Goal: Obtain resource: Download file/media

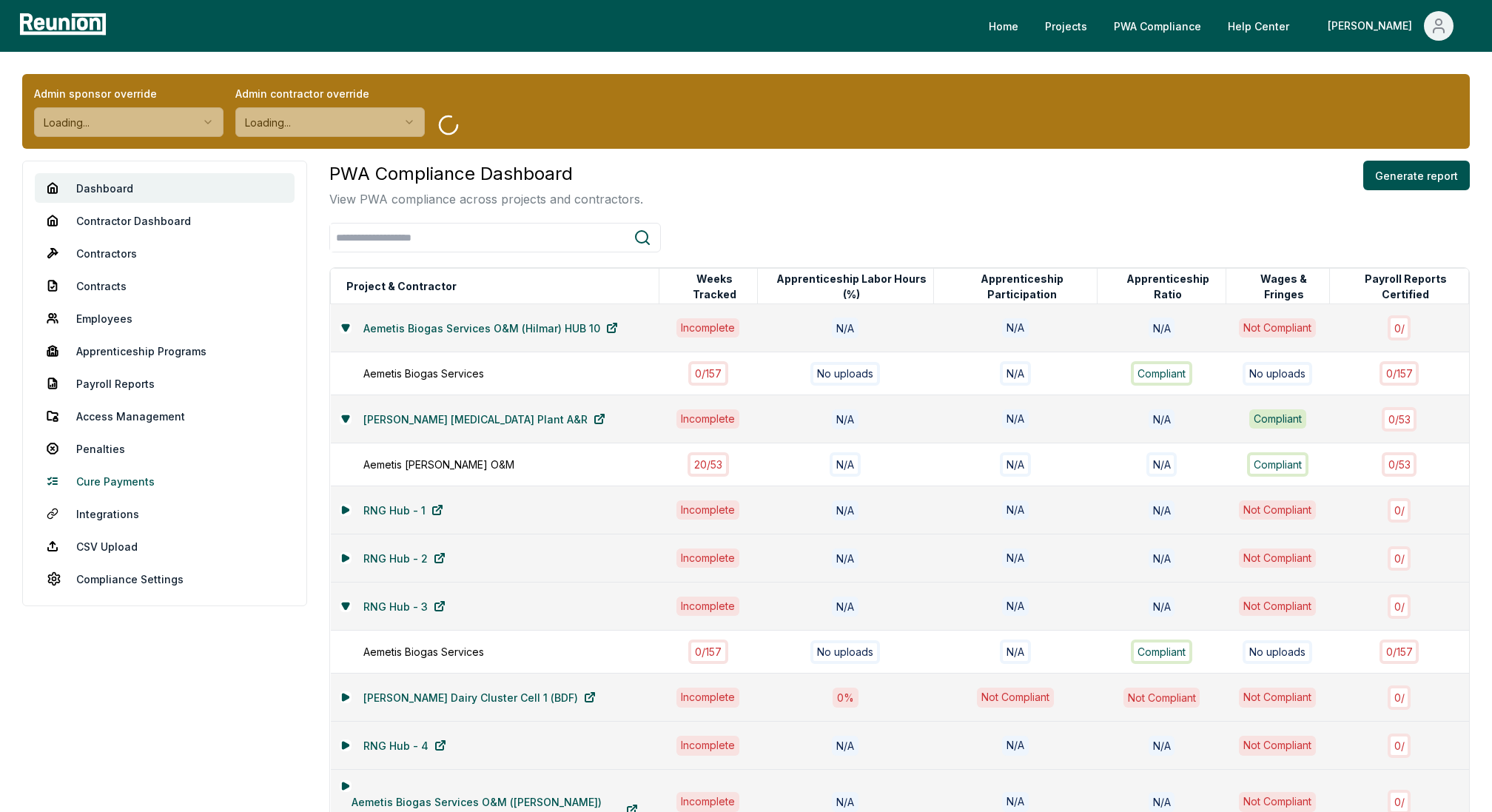
click at [109, 488] on link "Cure Payments" at bounding box center [165, 481] width 260 height 29
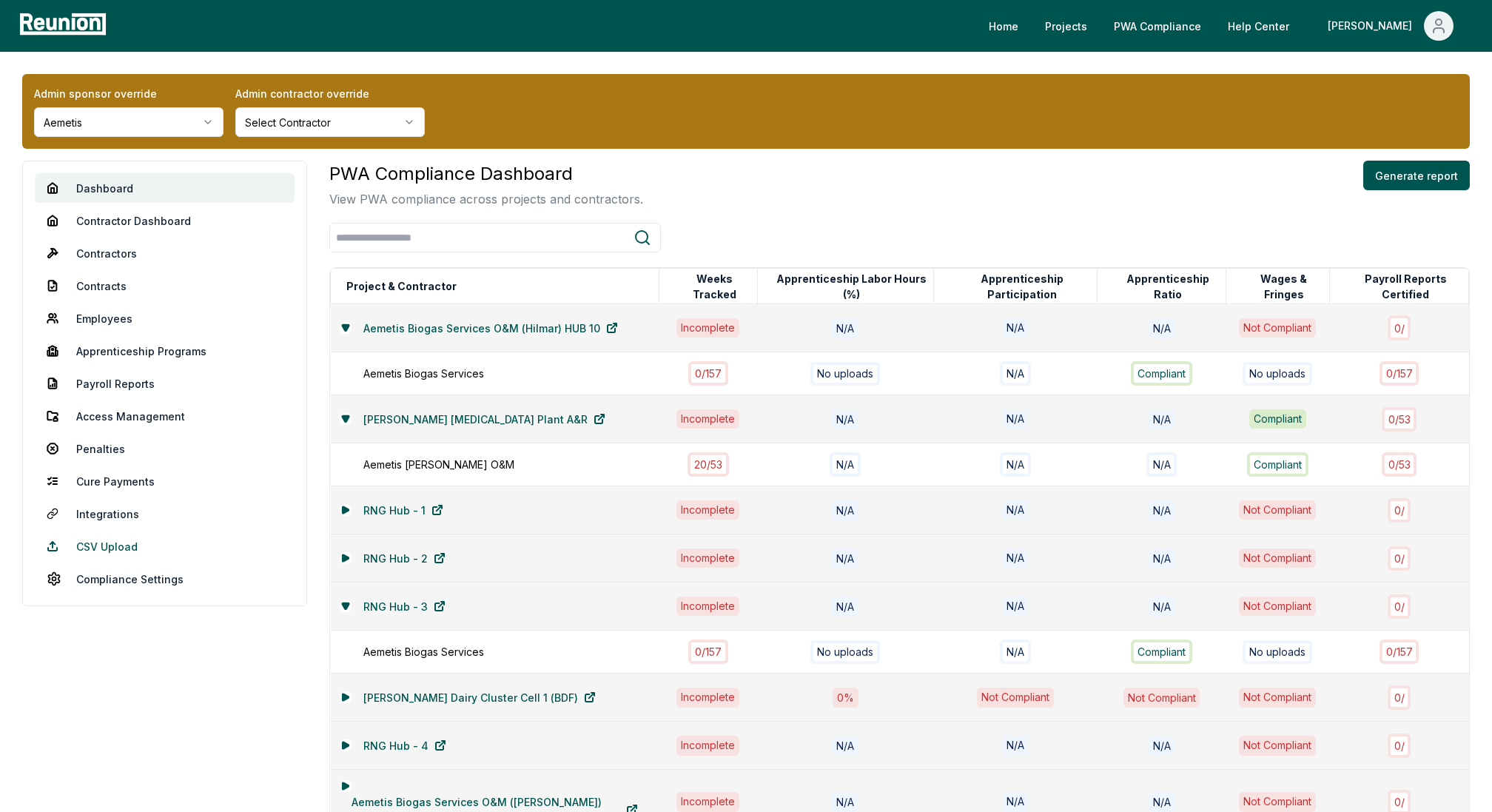
click at [104, 539] on link "CSV Upload" at bounding box center [165, 545] width 260 height 29
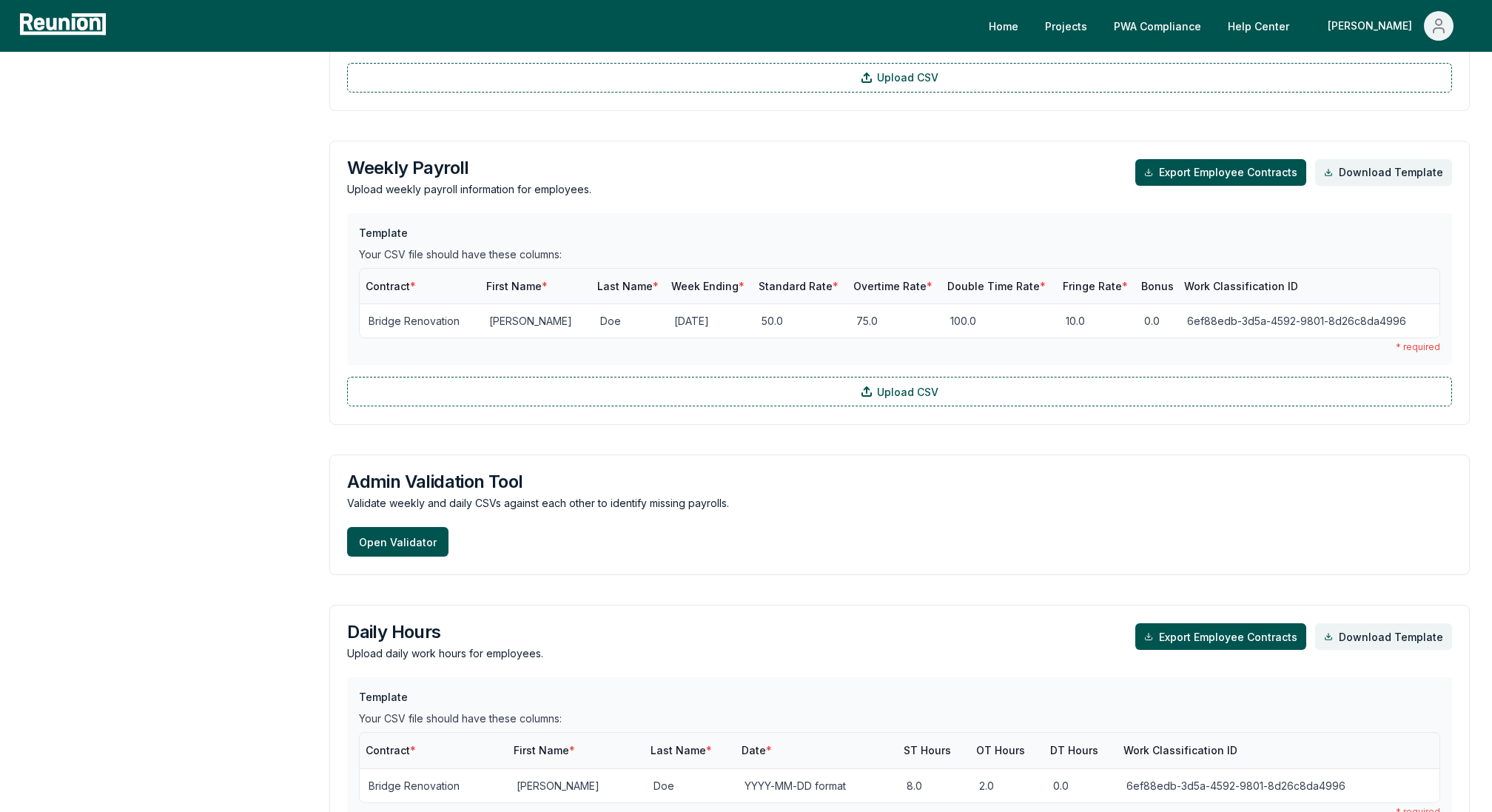
scroll to position [1444, 0]
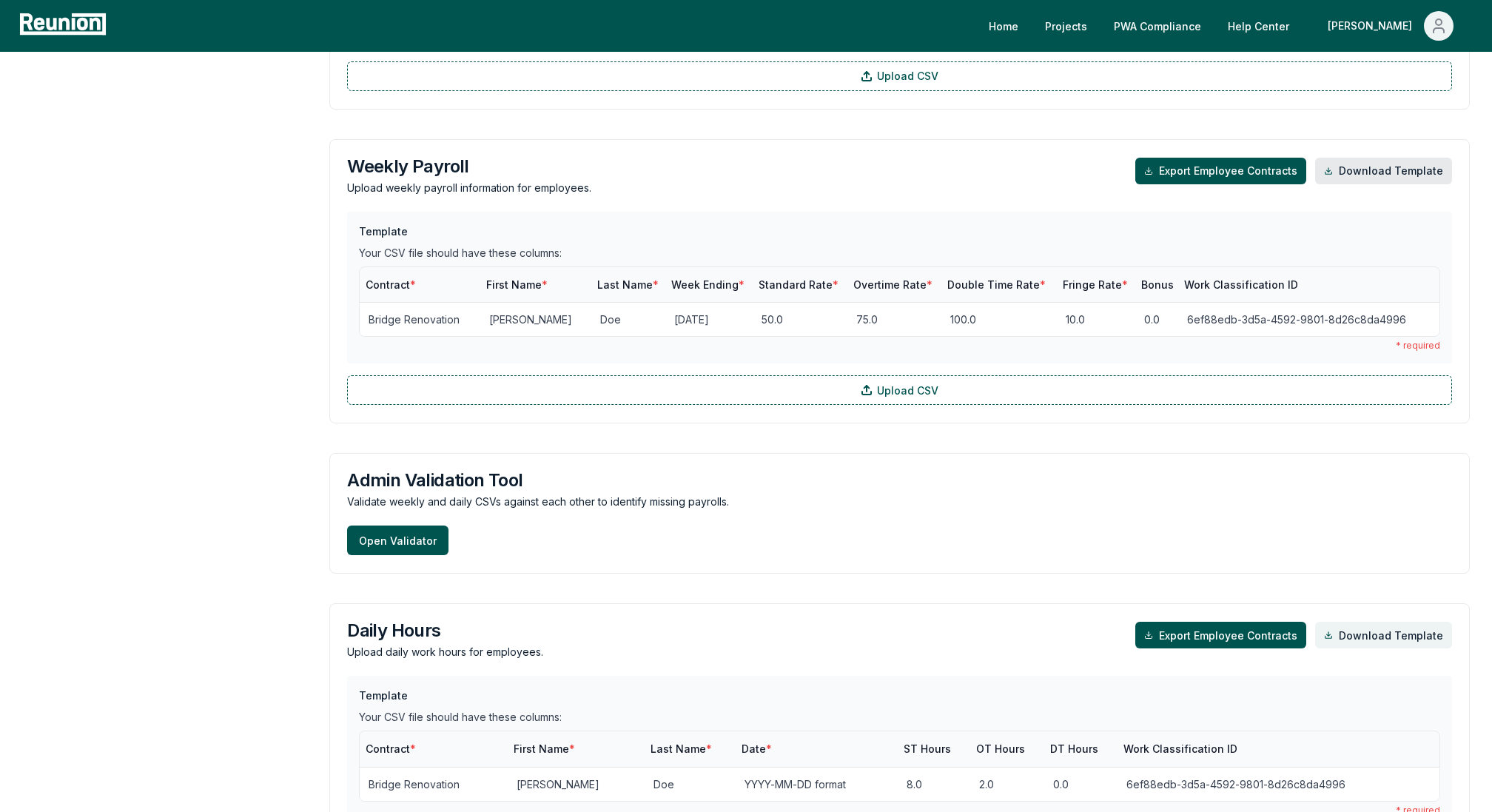
click at [1401, 171] on link "Download Template" at bounding box center [1383, 171] width 137 height 26
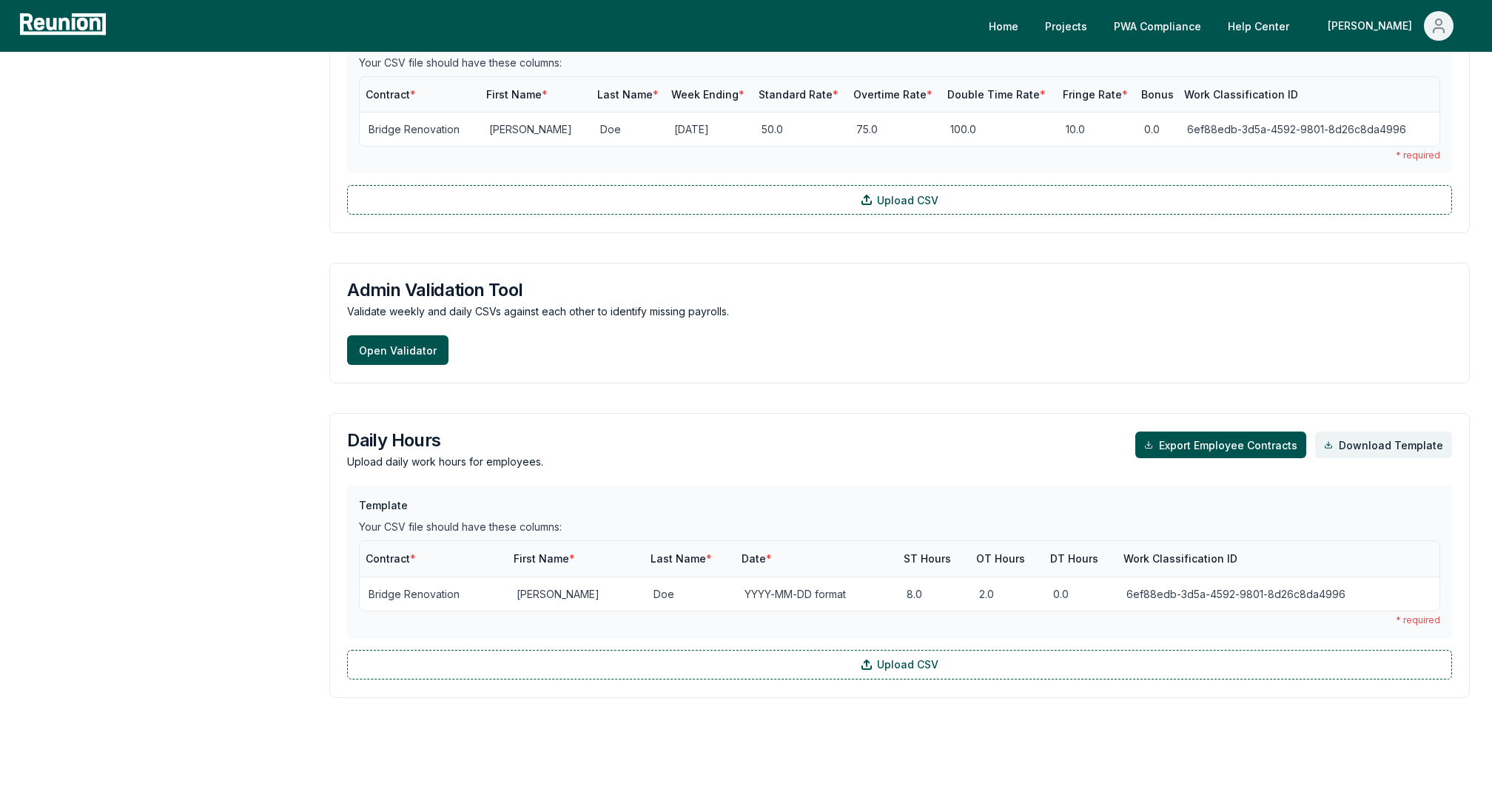
scroll to position [1653, 0]
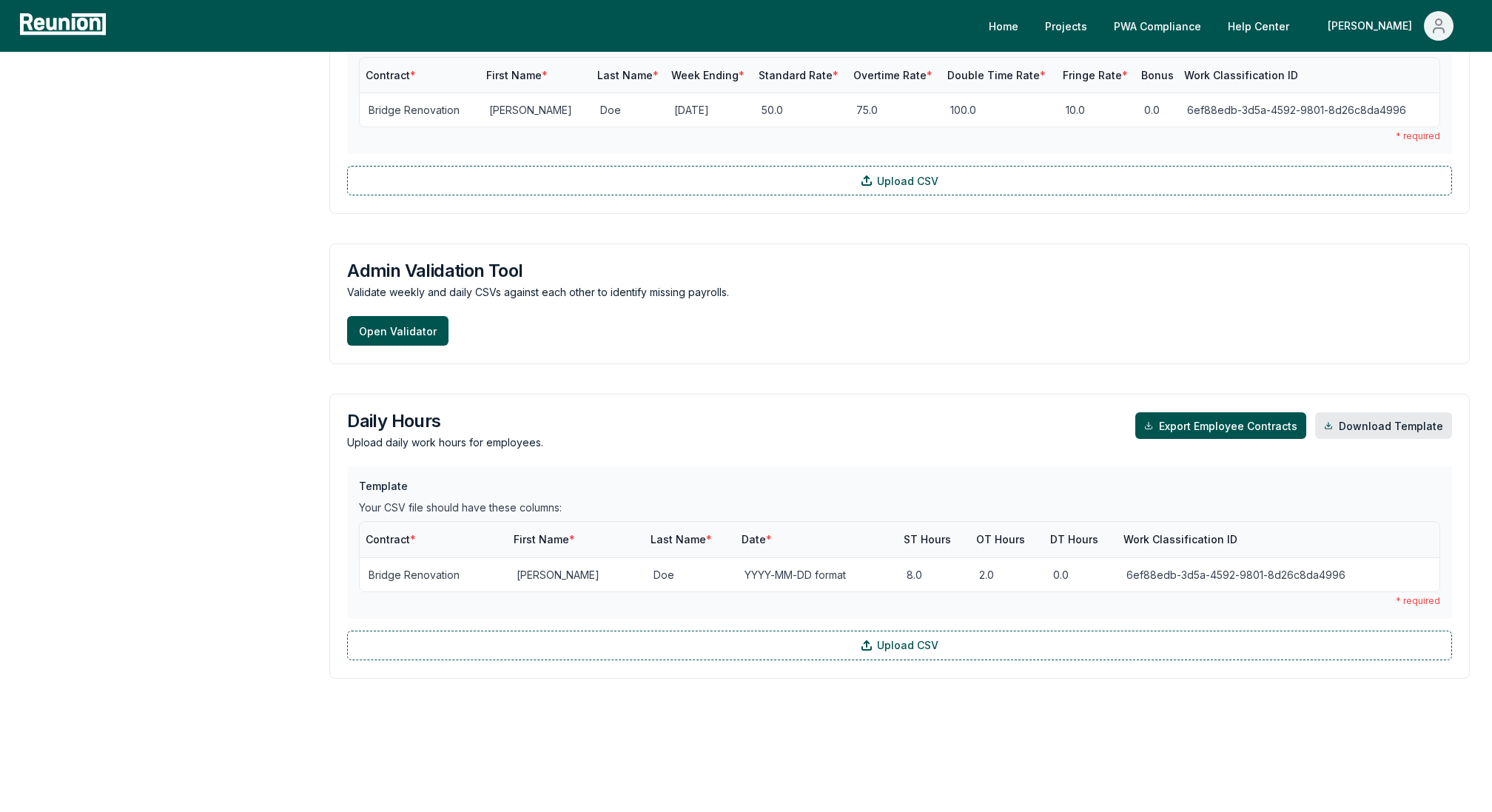
click at [1370, 418] on link "Download Template" at bounding box center [1383, 425] width 137 height 26
